Goal: Task Accomplishment & Management: Use online tool/utility

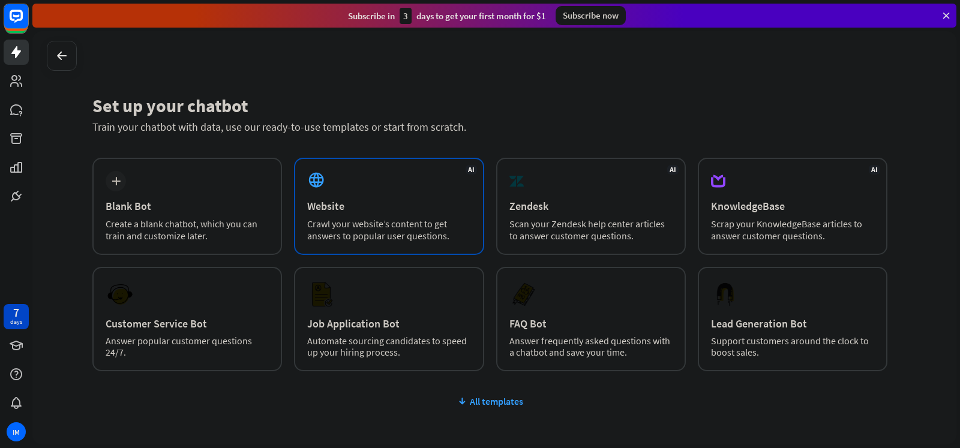
click at [425, 243] on div "AI Website Crawl your website’s content to get answers to popular user question…" at bounding box center [389, 206] width 190 height 97
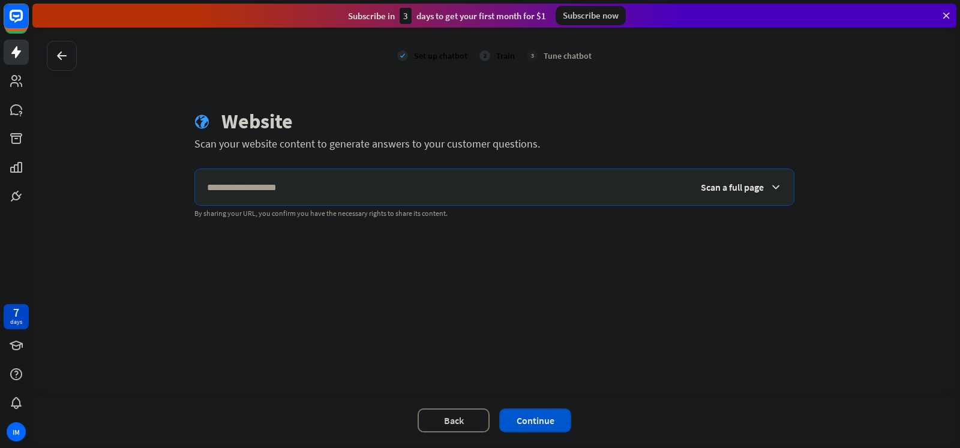
click at [304, 196] on input "text" at bounding box center [442, 187] width 494 height 36
paste input "**********"
type input "**********"
click at [777, 190] on icon at bounding box center [776, 187] width 12 height 12
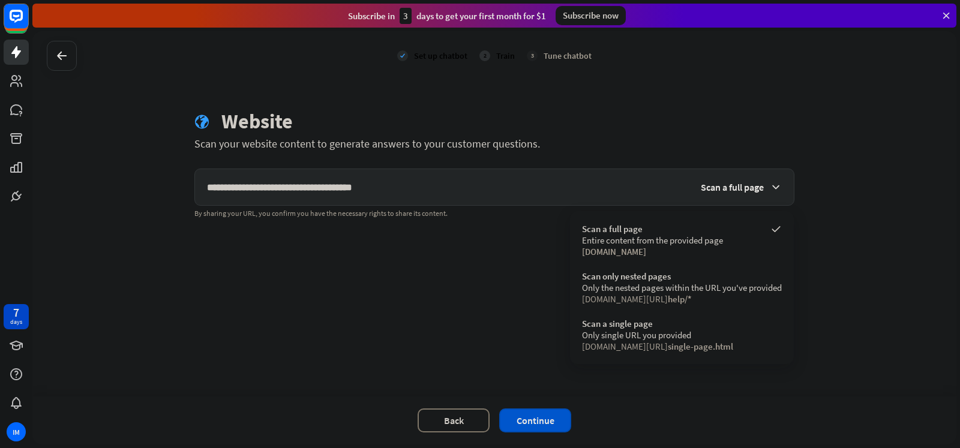
click at [777, 187] on icon at bounding box center [776, 187] width 12 height 12
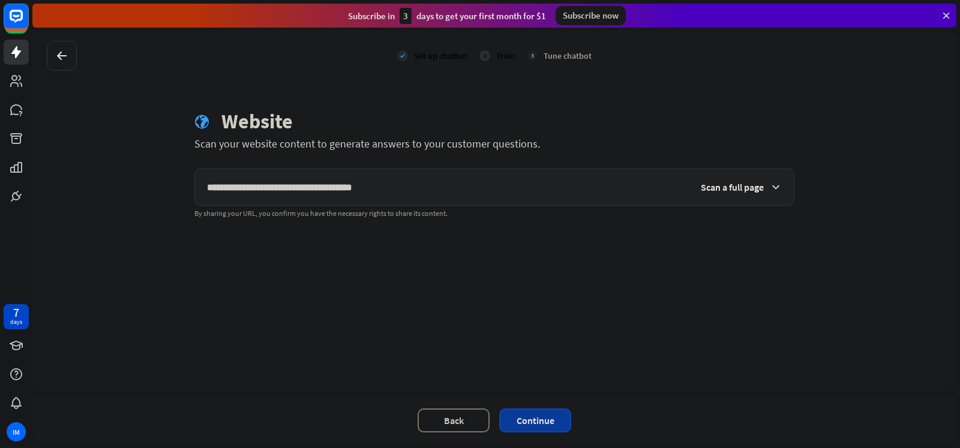
click at [552, 420] on button "Continue" at bounding box center [535, 421] width 72 height 24
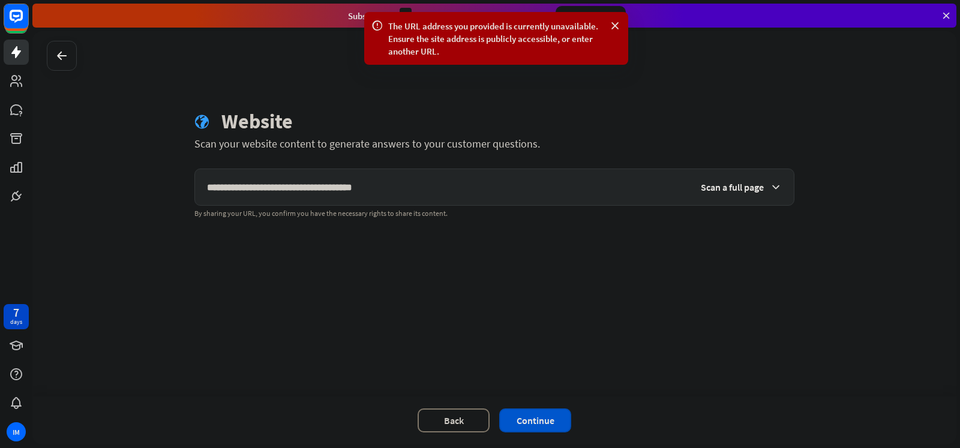
click at [745, 178] on div "Scan a full page" at bounding box center [741, 187] width 105 height 36
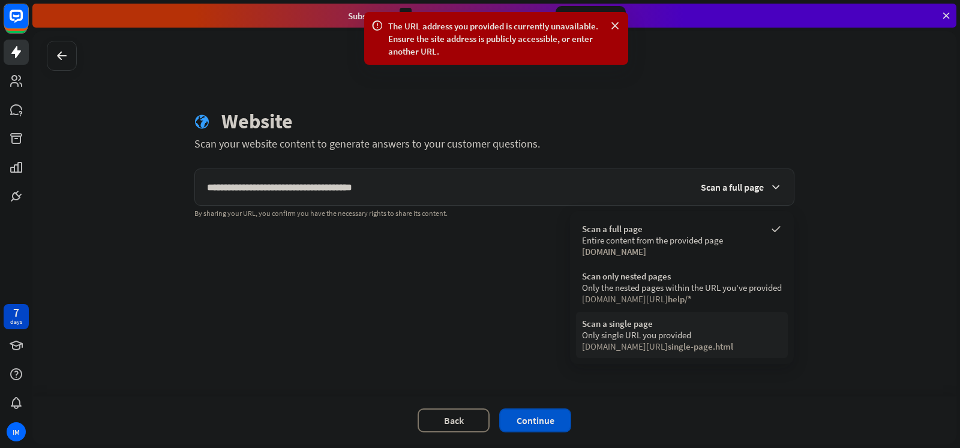
click at [689, 345] on span "single-page.html" at bounding box center [700, 346] width 65 height 11
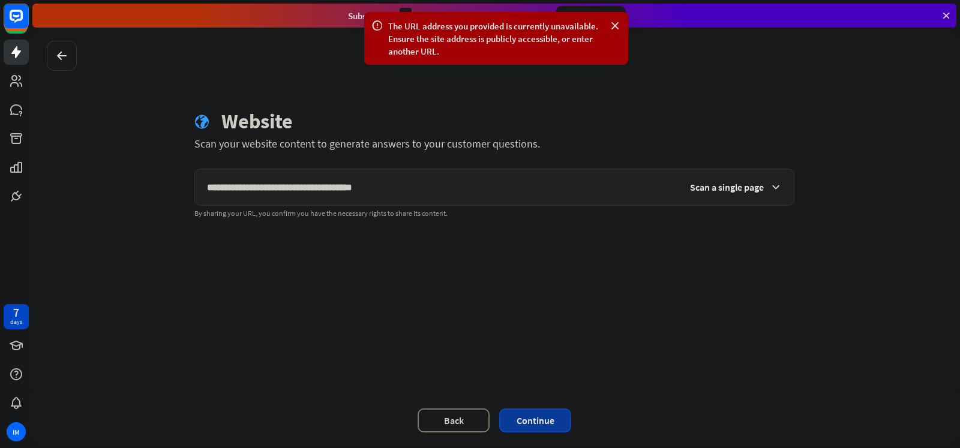
click at [553, 422] on button "Continue" at bounding box center [535, 421] width 72 height 24
click at [615, 20] on icon at bounding box center [615, 26] width 12 height 13
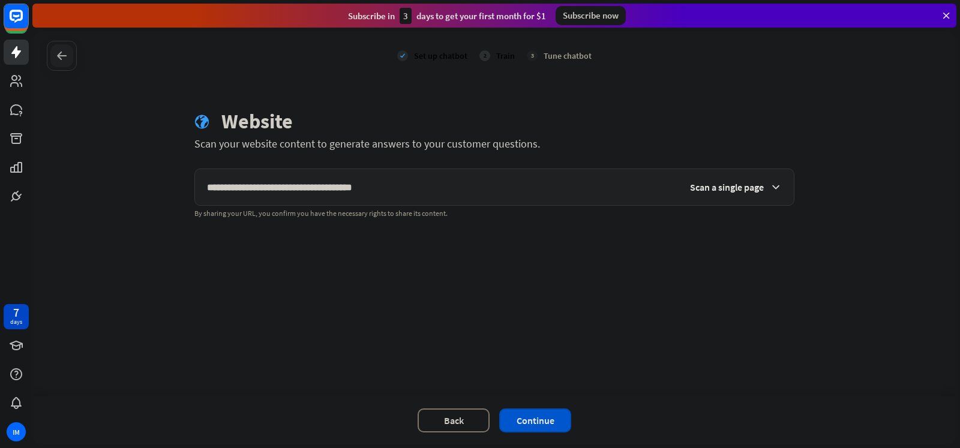
click at [55, 57] on icon at bounding box center [62, 56] width 14 height 14
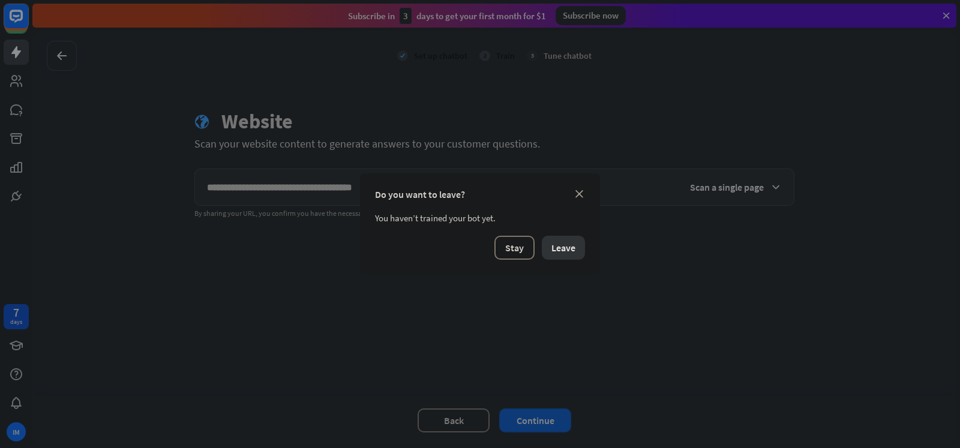
click at [548, 250] on button "Leave" at bounding box center [563, 248] width 43 height 24
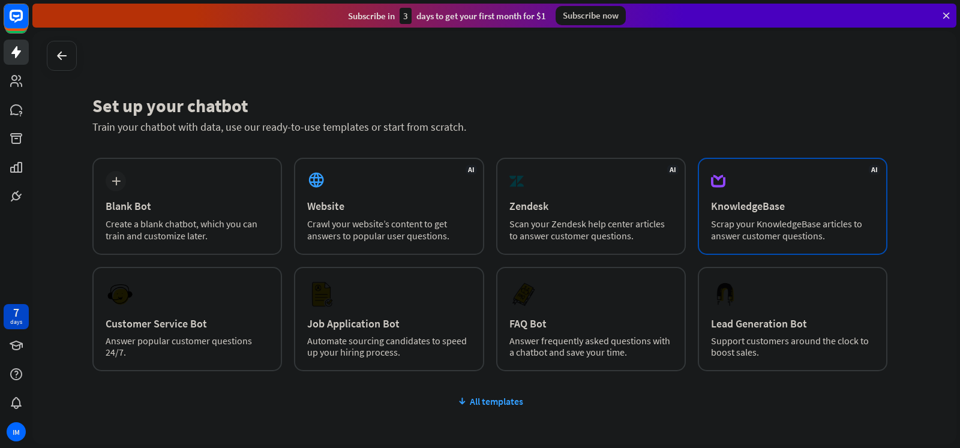
click at [736, 213] on div "AI KnowledgeBase Scrap your KnowledgeBase articles to answer customer questions." at bounding box center [793, 206] width 190 height 97
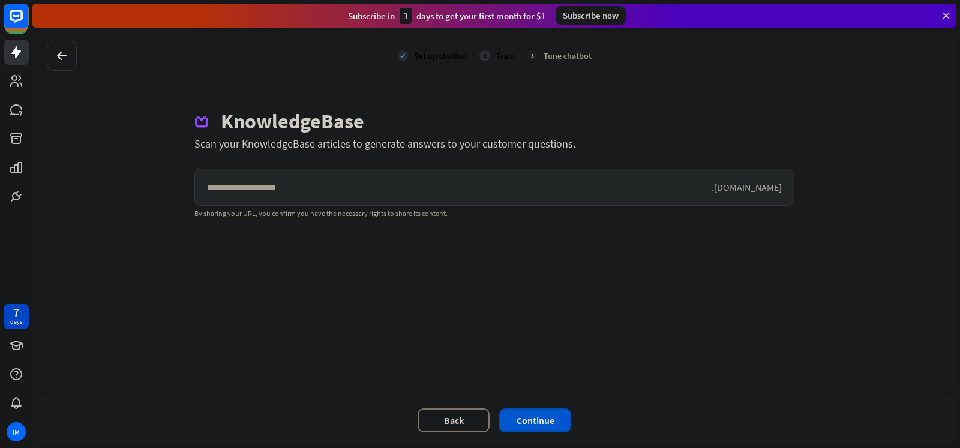
click at [384, 200] on input "text" at bounding box center [453, 187] width 517 height 36
type input "**********"
click at [550, 417] on button "Continue" at bounding box center [535, 421] width 72 height 24
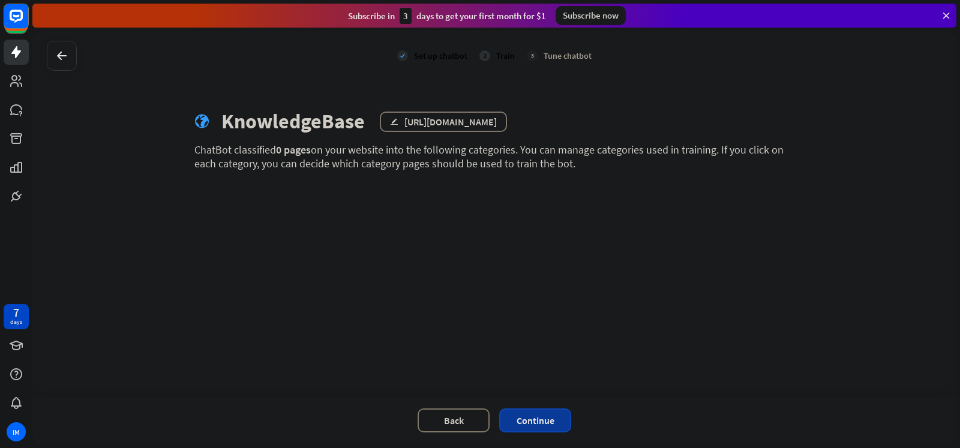
click at [534, 418] on button "Continue" at bounding box center [535, 421] width 72 height 24
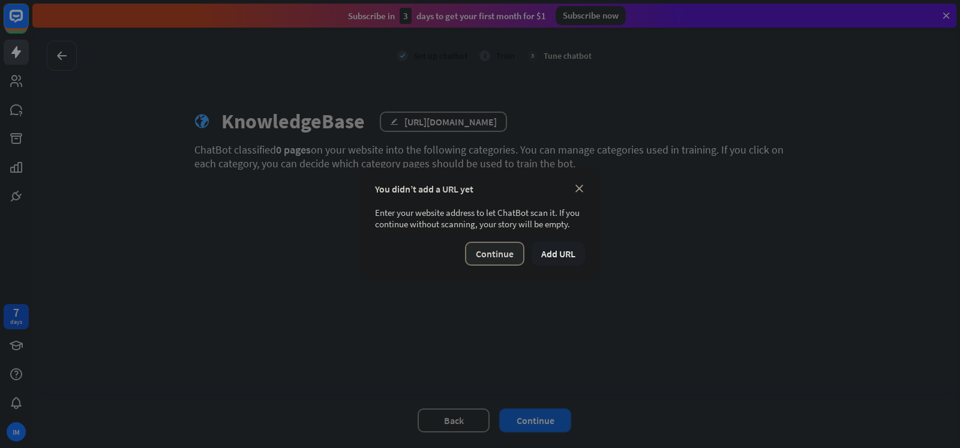
click at [518, 250] on button "Continue" at bounding box center [494, 254] width 59 height 24
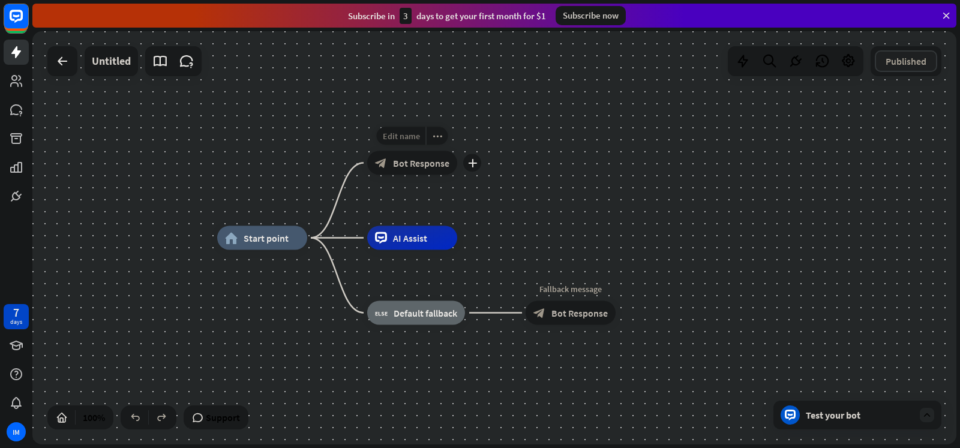
click at [413, 134] on span "Edit name" at bounding box center [401, 136] width 37 height 11
